Goal: Task Accomplishment & Management: Complete application form

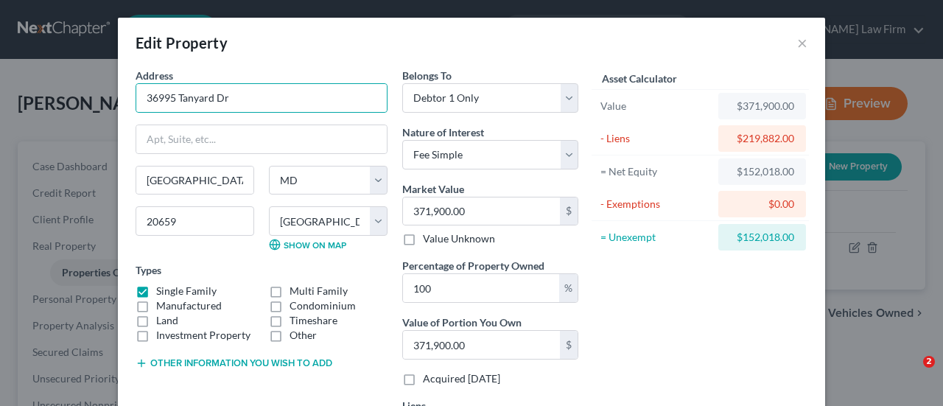
select select "21"
select select "19"
select select "0"
select select "24"
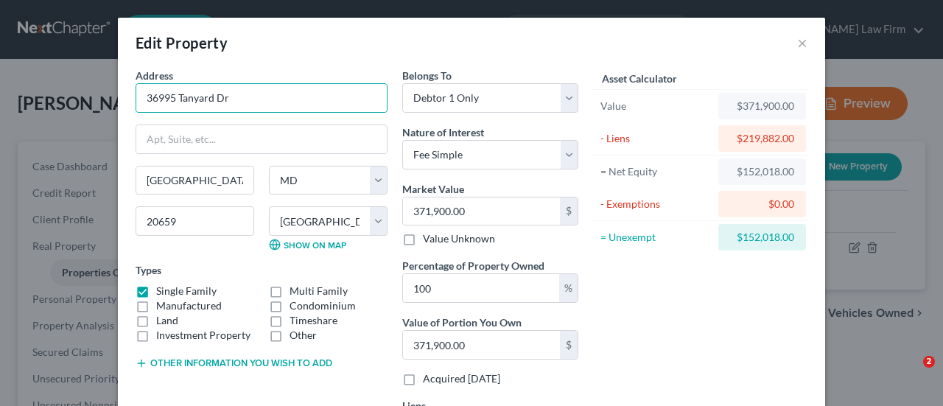
select select "0"
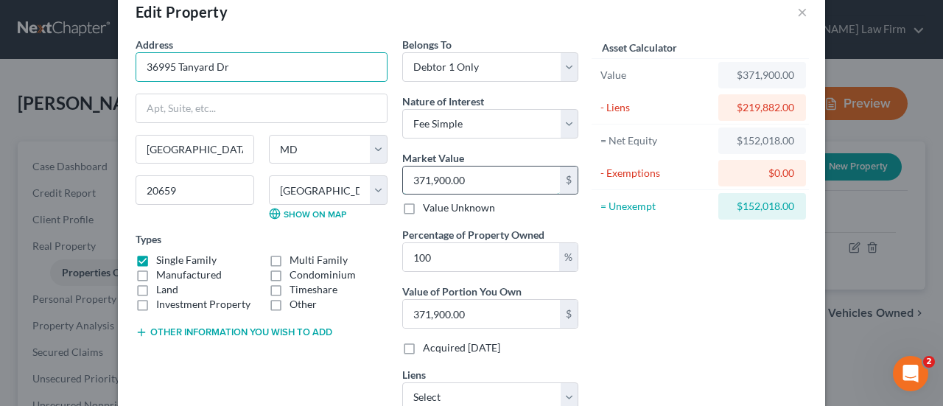
click at [484, 183] on input "371,900.00" at bounding box center [481, 181] width 157 height 28
type input "3"
type input "3.00"
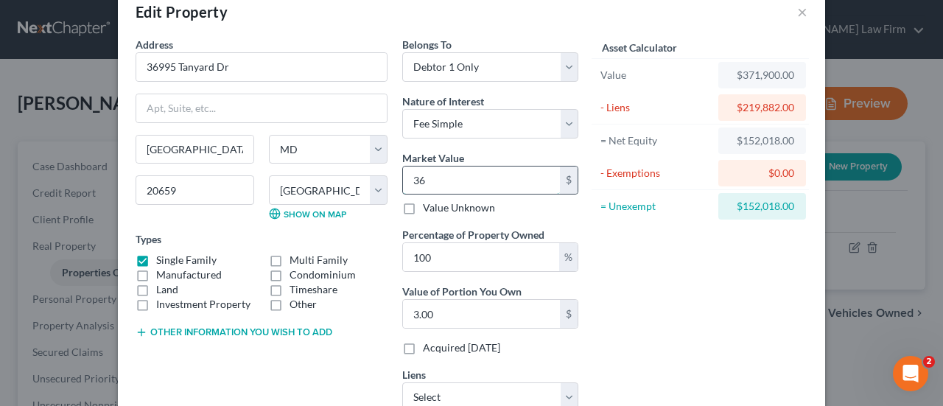
type input "368"
type input "368.00"
type input "36,8000"
type input "368,000.00"
type input "368,000"
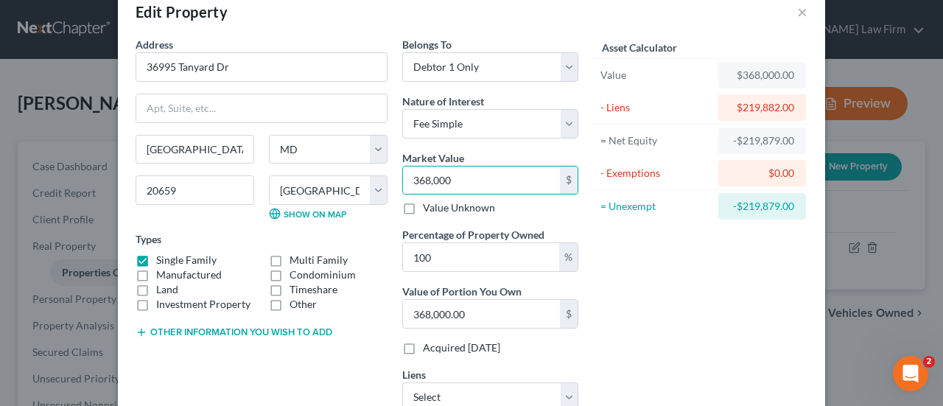
click at [684, 293] on div "Asset Calculator Value $368,000.00 - Liens $219,882.00 = Net Equity -$219,879.0…" at bounding box center [700, 230] width 229 height 387
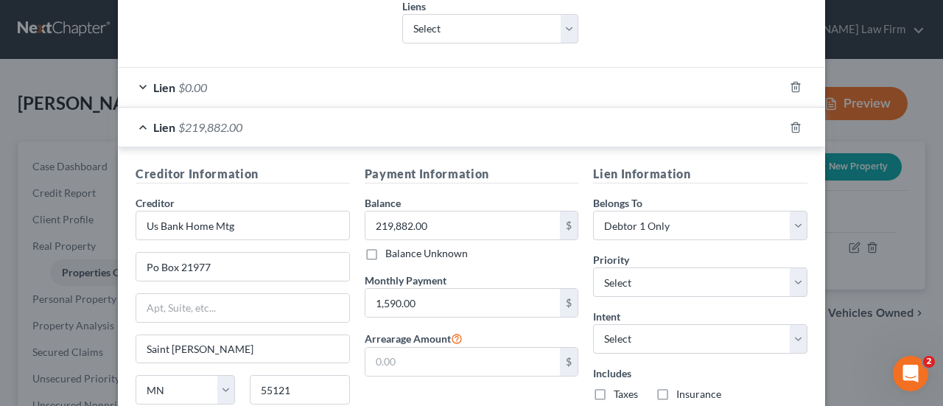
scroll to position [473, 0]
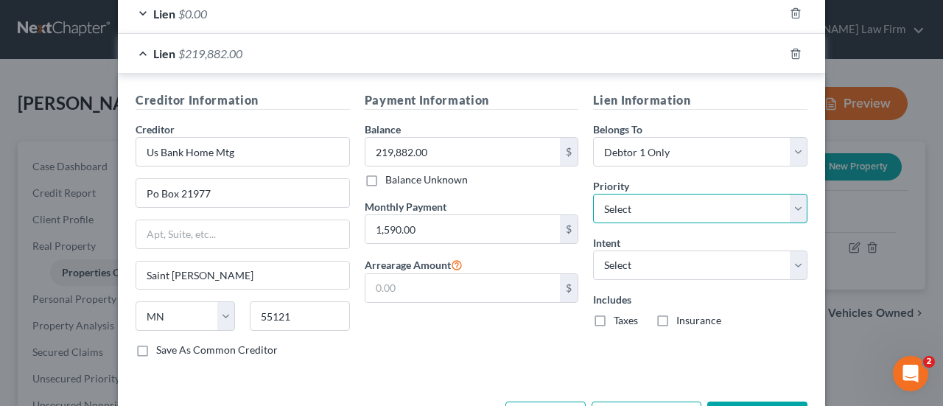
drag, startPoint x: 612, startPoint y: 216, endPoint x: 609, endPoint y: 194, distance: 22.3
click at [612, 216] on select "Select 1st 2nd 3rd 4th 5th 6th 7th 8th 9th 10th 11th 12th 13th 14th 15th 16th 1…" at bounding box center [700, 208] width 214 height 29
select select "0"
click at [593, 194] on select "Select 1st 2nd 3rd 4th 5th 6th 7th 8th 9th 10th 11th 12th 13th 14th 15th 16th 1…" at bounding box center [700, 208] width 214 height 29
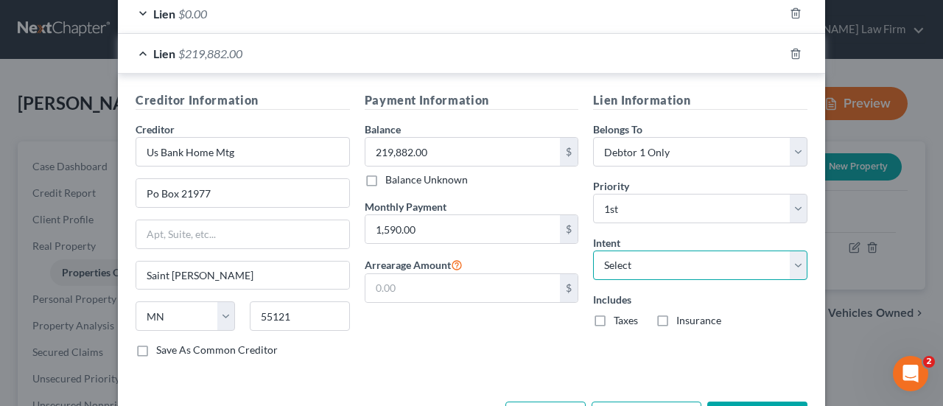
click at [618, 260] on select "Select Surrender Redeem Reaffirm Avoid Other" at bounding box center [700, 265] width 214 height 29
select select "4"
click at [593, 251] on select "Select Surrender Redeem Reaffirm Avoid Other" at bounding box center [700, 265] width 214 height 29
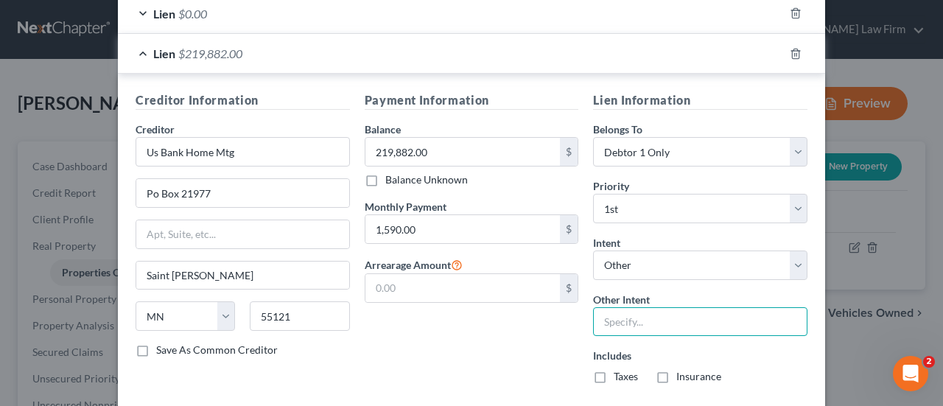
drag, startPoint x: 626, startPoint y: 312, endPoint x: 637, endPoint y: 316, distance: 11.9
click at [626, 312] on input "text" at bounding box center [700, 321] width 214 height 29
type input "Retain"
click at [614, 369] on label "Taxes" at bounding box center [626, 376] width 24 height 15
click at [620, 369] on input "Taxes" at bounding box center [625, 374] width 10 height 10
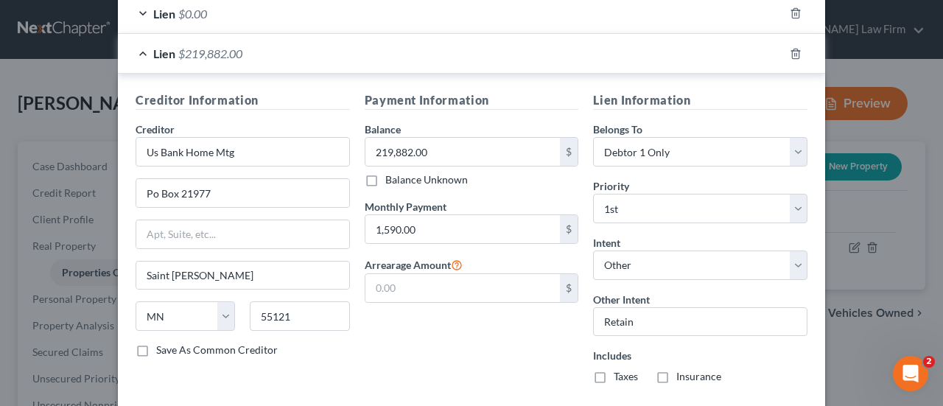
checkbox input "true"
click at [677, 371] on label "Insurance" at bounding box center [699, 376] width 45 height 15
click at [682, 371] on input "Insurance" at bounding box center [687, 374] width 10 height 10
checkbox input "true"
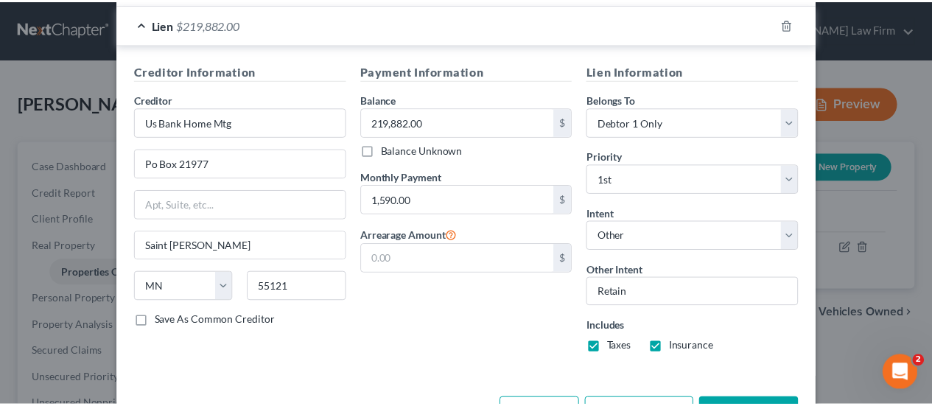
scroll to position [550, 0]
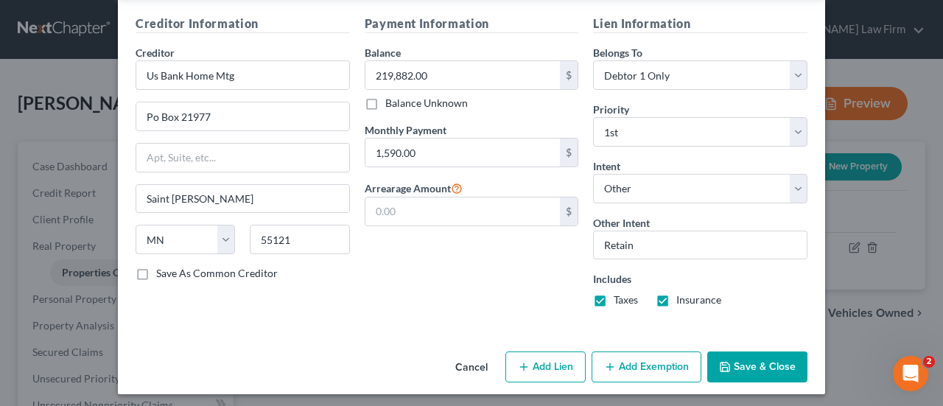
click at [739, 366] on button "Save & Close" at bounding box center [757, 367] width 100 height 31
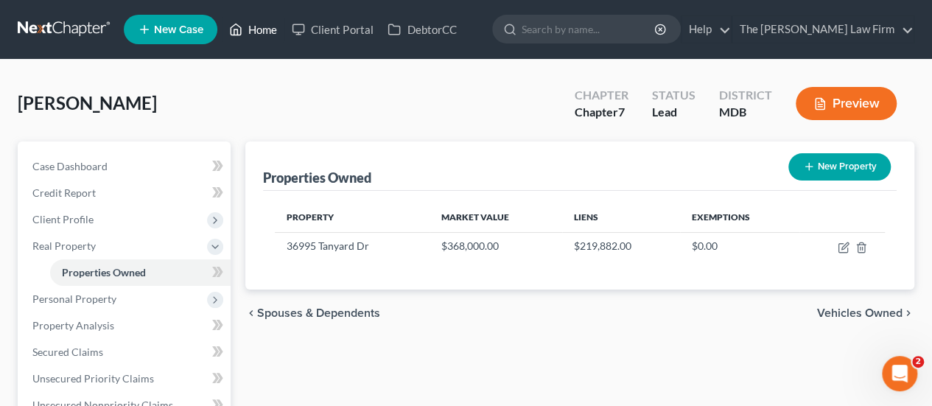
click at [268, 35] on link "Home" at bounding box center [253, 29] width 63 height 27
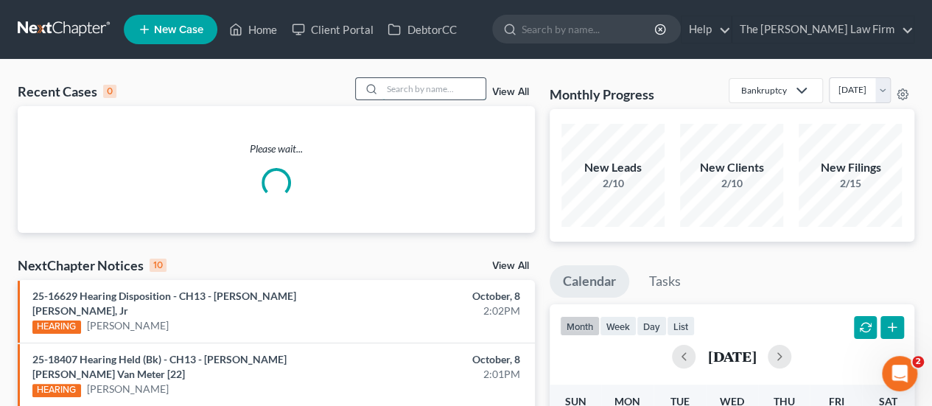
click at [422, 90] on input "search" at bounding box center [433, 88] width 103 height 21
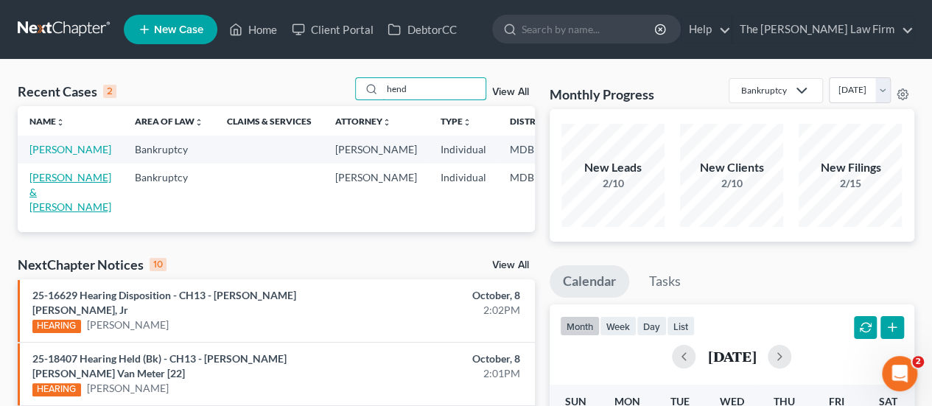
type input "hend"
click at [52, 186] on link "[PERSON_NAME] & [PERSON_NAME]" at bounding box center [70, 192] width 82 height 42
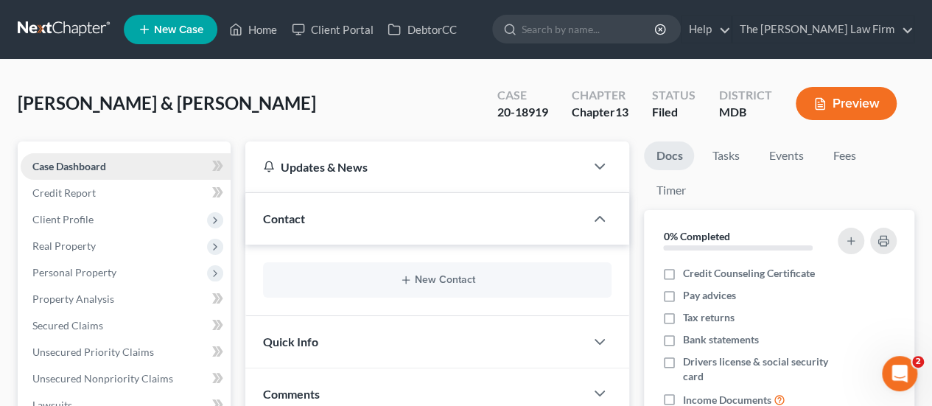
scroll to position [295, 0]
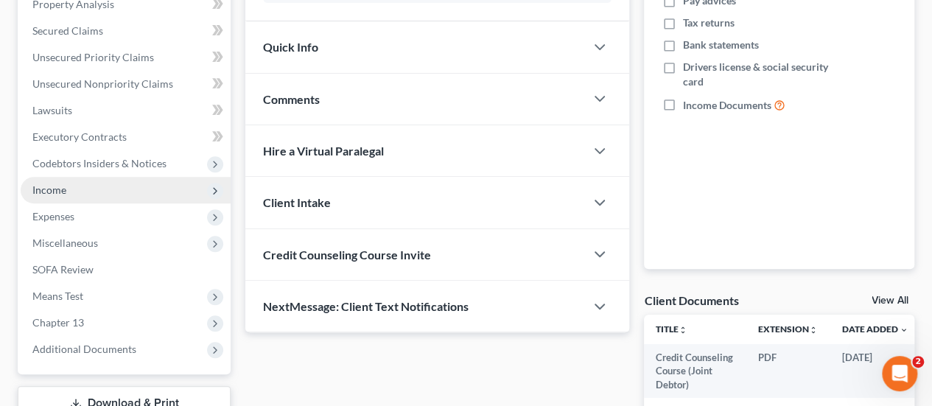
click at [57, 197] on span "Income" at bounding box center [126, 190] width 210 height 27
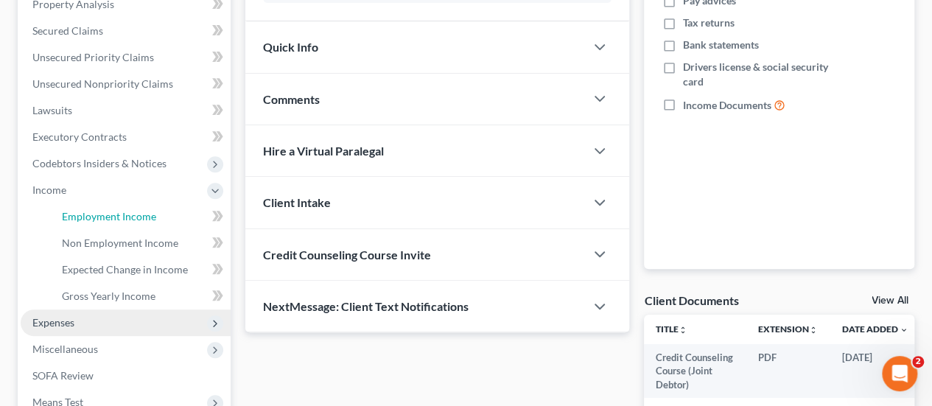
click at [71, 209] on link "Employment Income" at bounding box center [140, 216] width 181 height 27
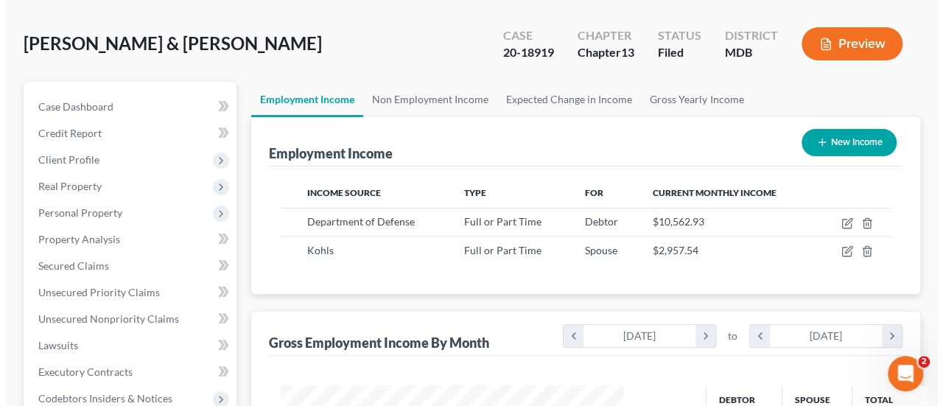
scroll to position [74, 0]
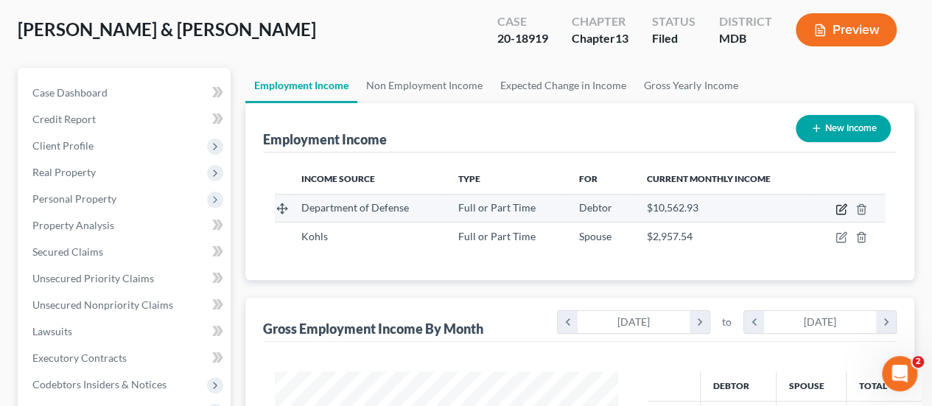
click at [839, 203] on icon "button" at bounding box center [842, 209] width 12 height 12
select select "0"
select select "2"
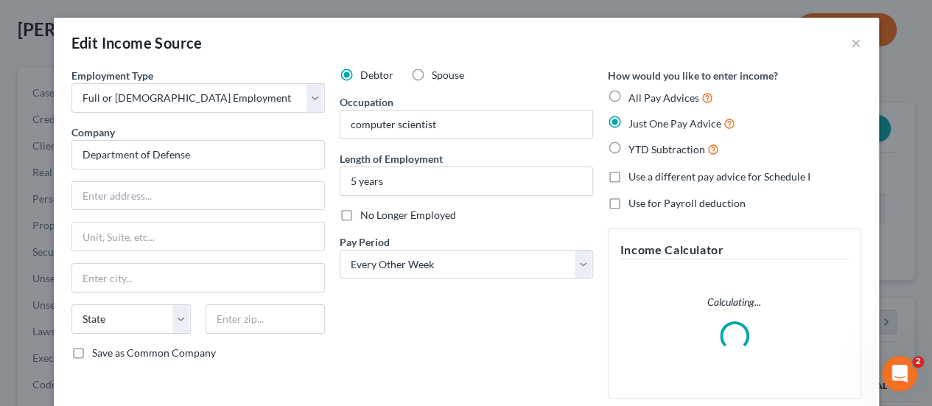
scroll to position [262, 377]
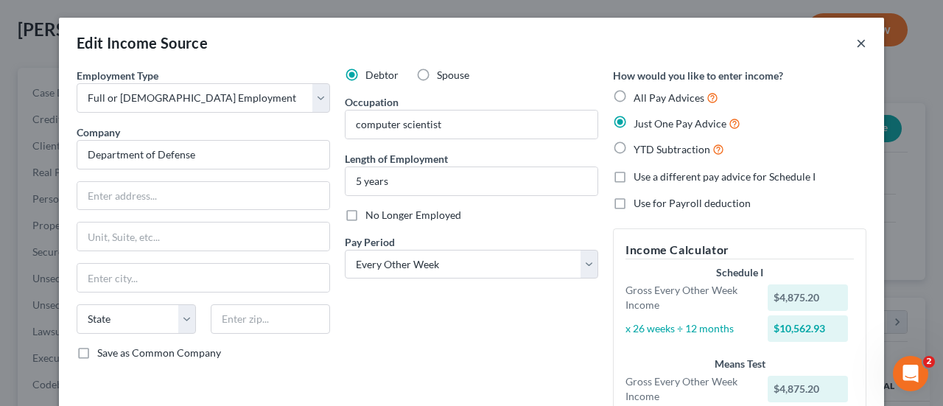
click at [856, 36] on button "×" at bounding box center [861, 43] width 10 height 18
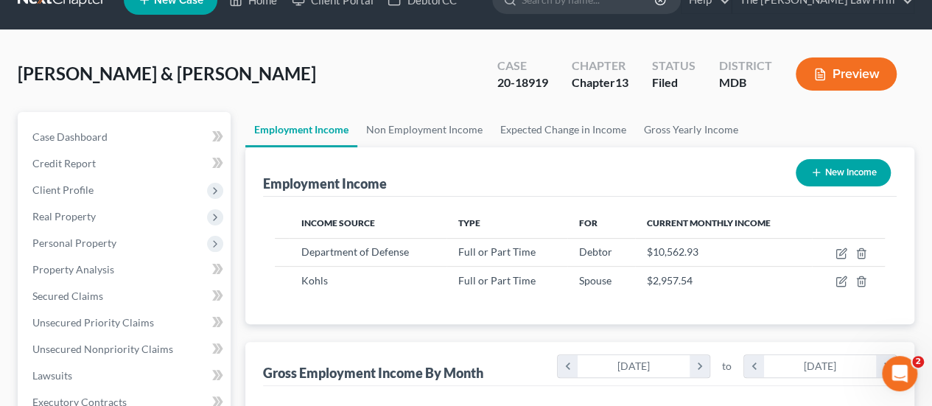
scroll to position [0, 0]
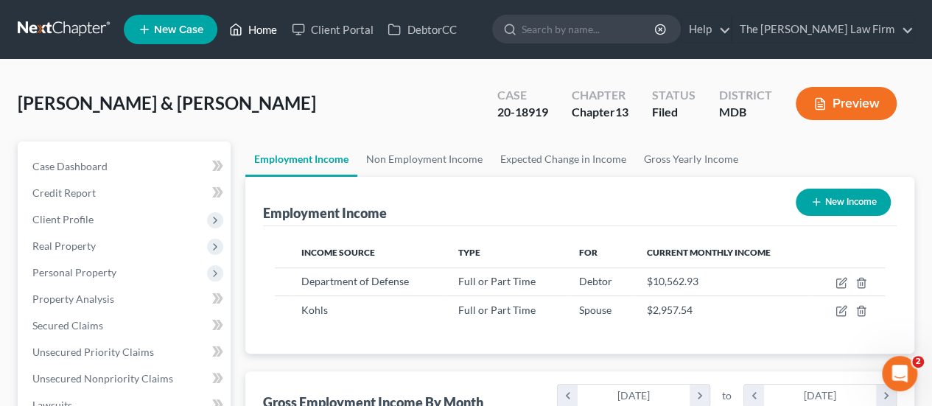
drag, startPoint x: 260, startPoint y: 35, endPoint x: 413, endPoint y: 102, distance: 166.3
click at [260, 35] on link "Home" at bounding box center [253, 29] width 63 height 27
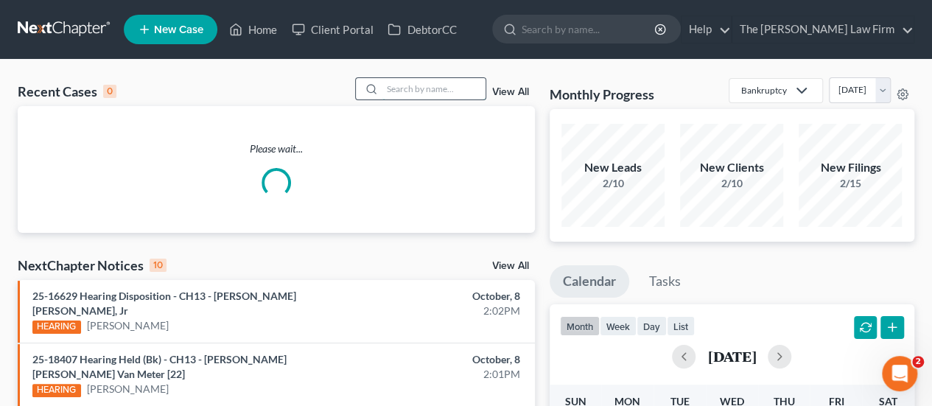
click at [414, 91] on input "search" at bounding box center [433, 88] width 103 height 21
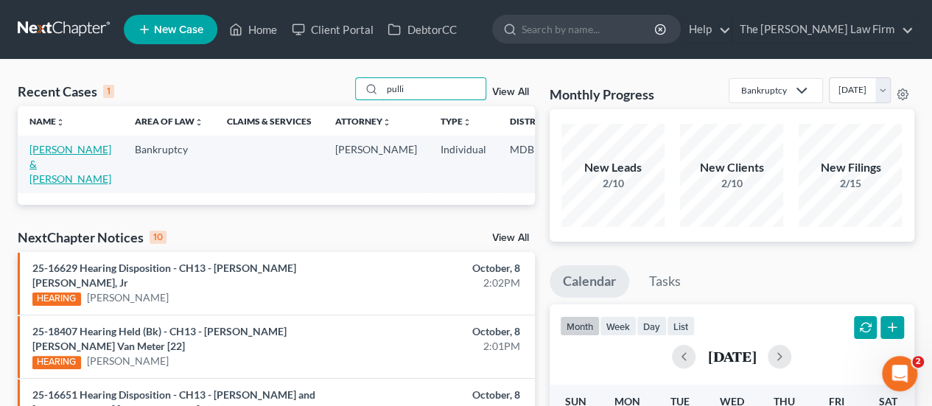
type input "pulli"
click at [55, 152] on link "[PERSON_NAME] & [PERSON_NAME]" at bounding box center [70, 164] width 82 height 42
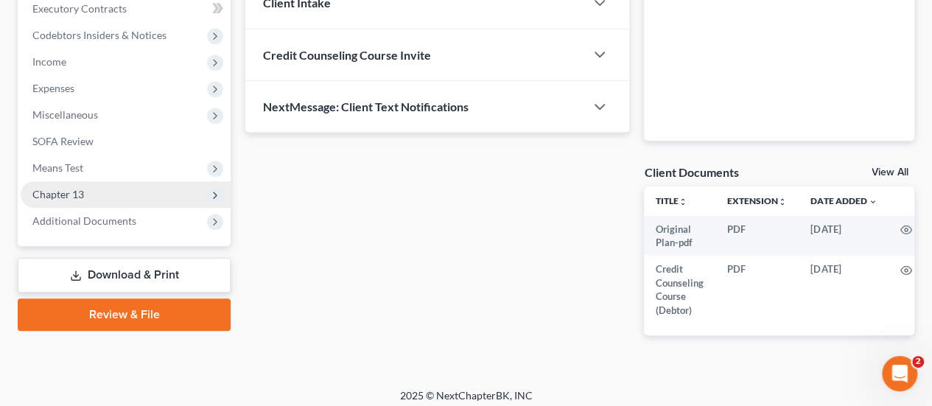
scroll to position [442, 0]
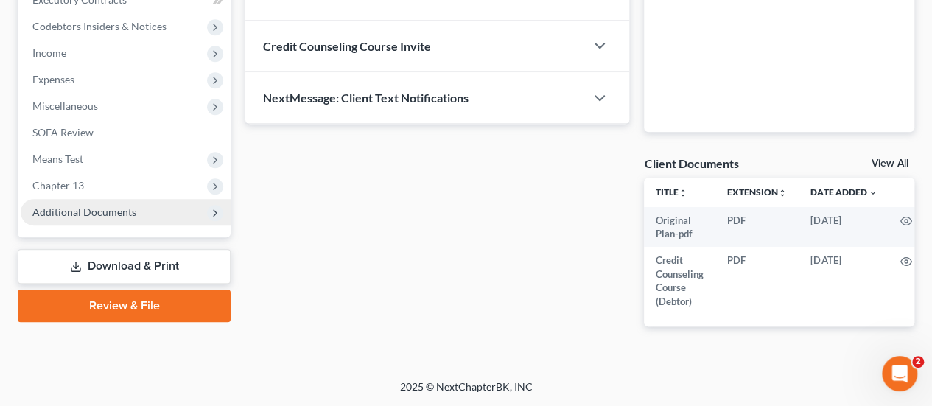
click at [110, 206] on span "Additional Documents" at bounding box center [84, 212] width 104 height 13
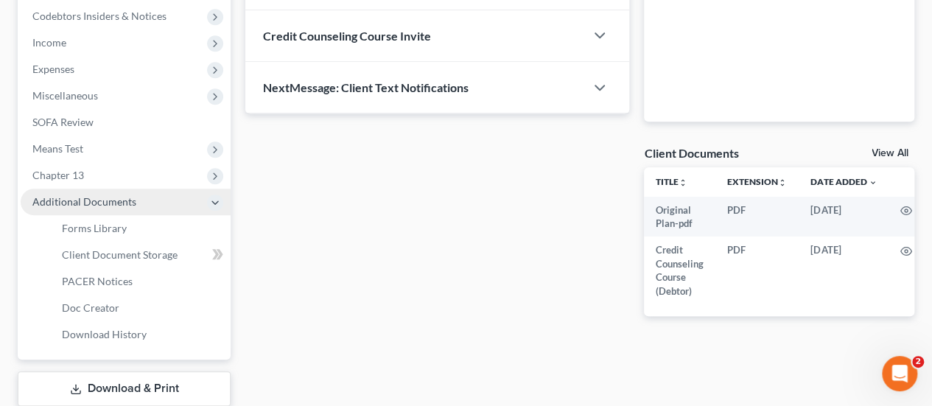
click at [220, 204] on icon at bounding box center [215, 203] width 12 height 12
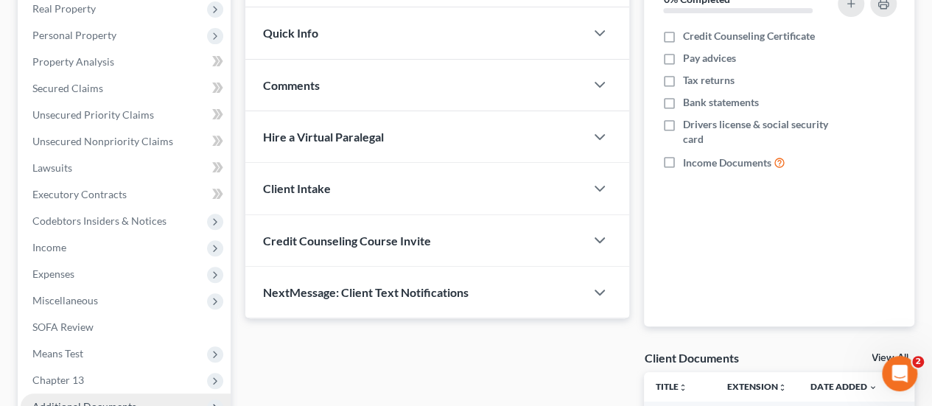
scroll to position [74, 0]
